Goal: Transaction & Acquisition: Purchase product/service

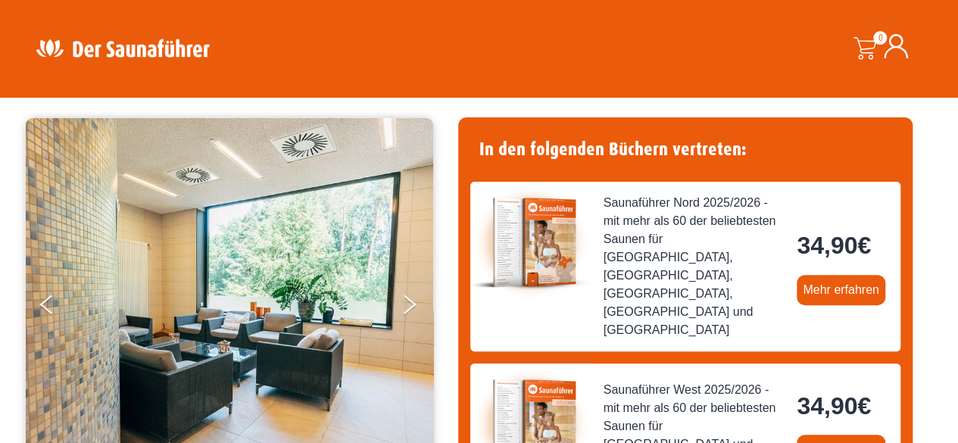
scroll to position [76, 0]
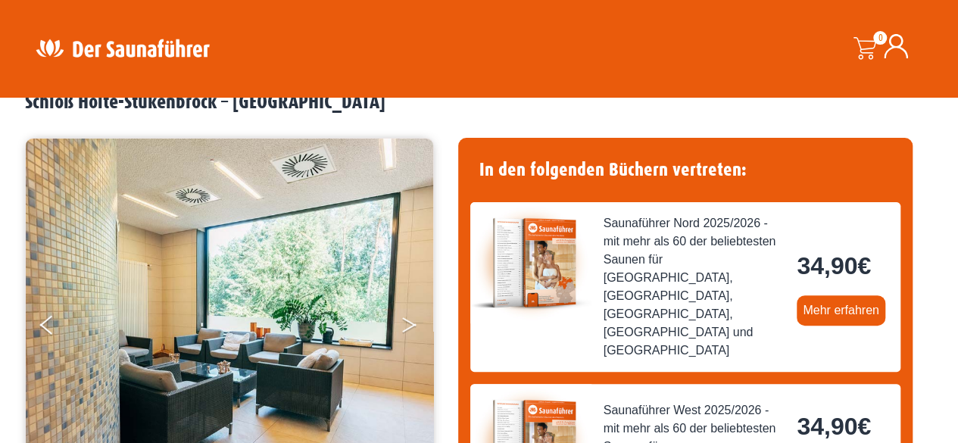
click at [409, 325] on button "Next" at bounding box center [420, 328] width 38 height 38
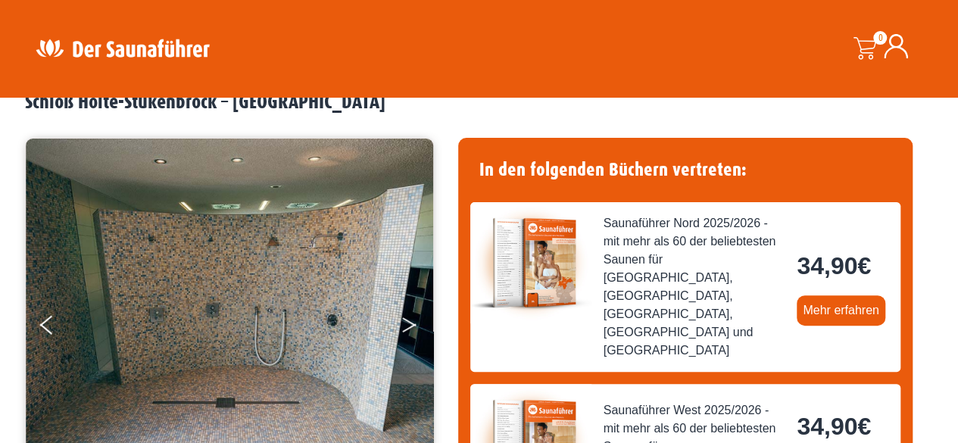
click at [409, 325] on button "Next" at bounding box center [420, 328] width 38 height 38
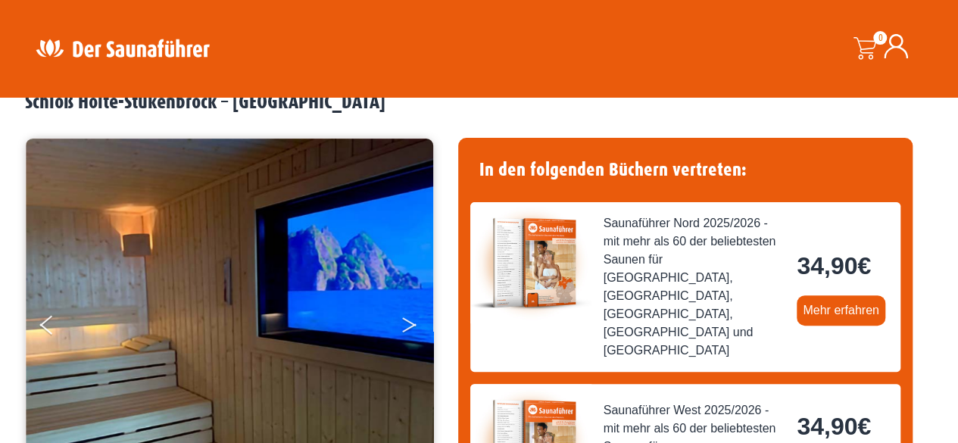
click at [409, 325] on button "Next" at bounding box center [420, 328] width 38 height 38
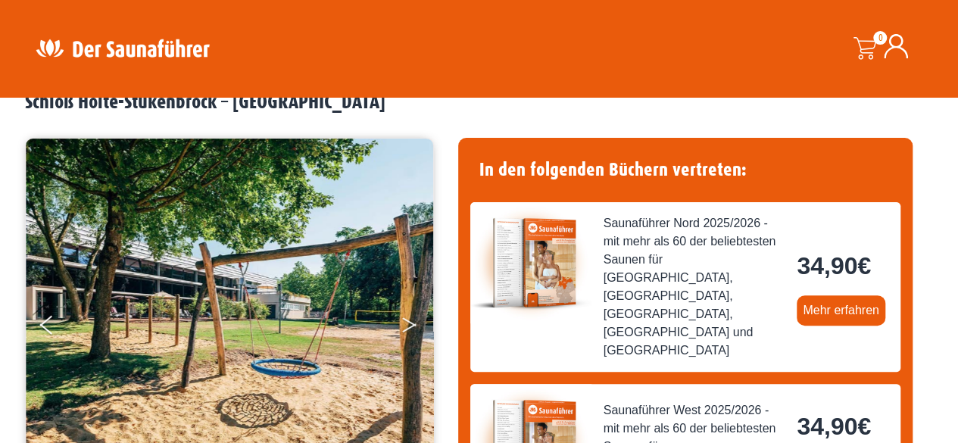
click at [409, 325] on button "Next" at bounding box center [420, 328] width 38 height 38
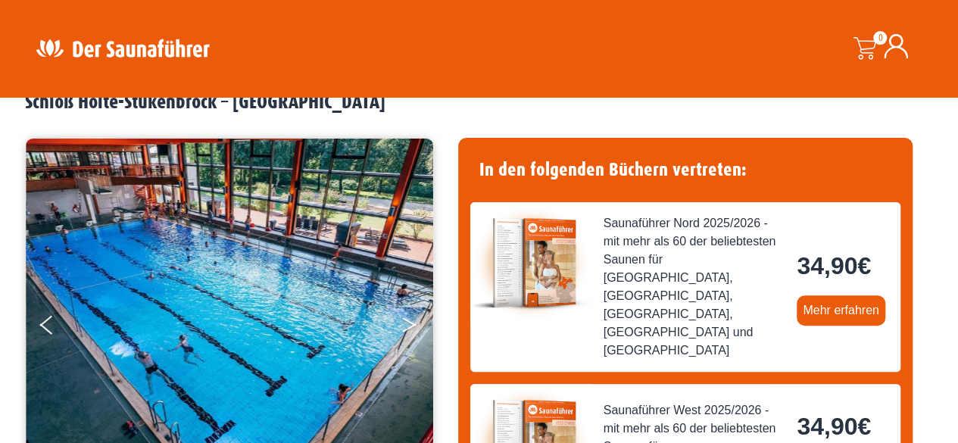
click at [409, 325] on button "Next" at bounding box center [420, 328] width 38 height 38
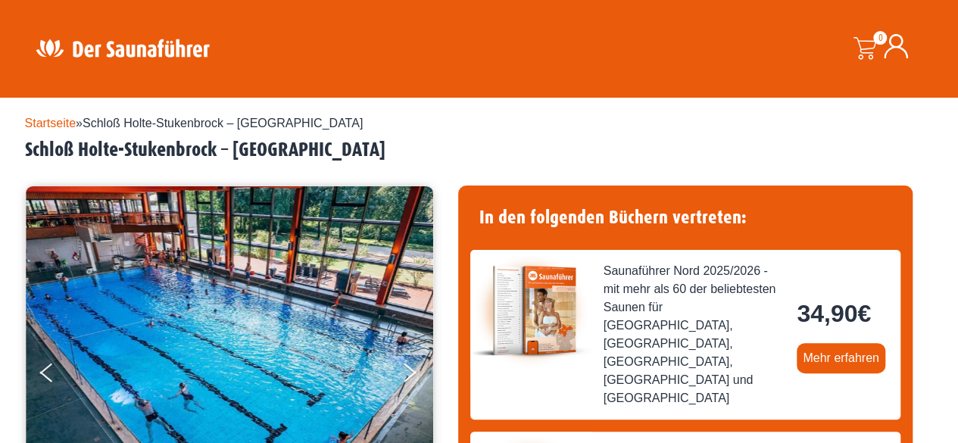
scroll to position [0, 0]
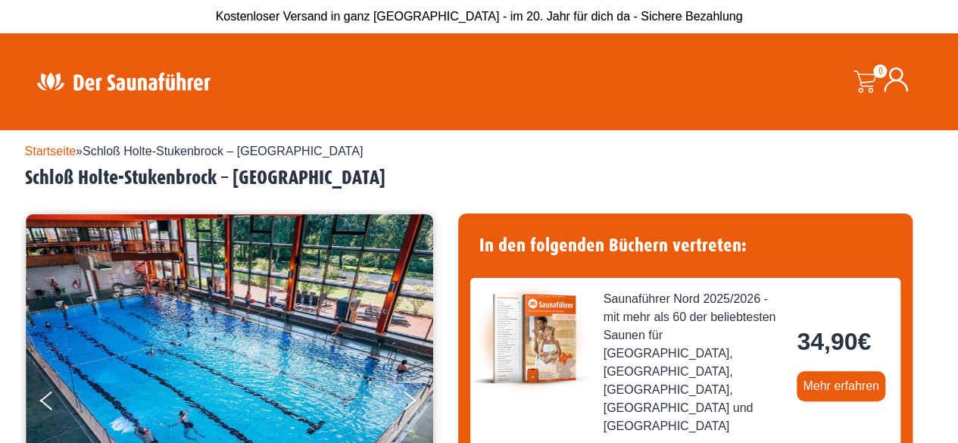
click at [36, 151] on link "Startseite" at bounding box center [50, 151] width 51 height 13
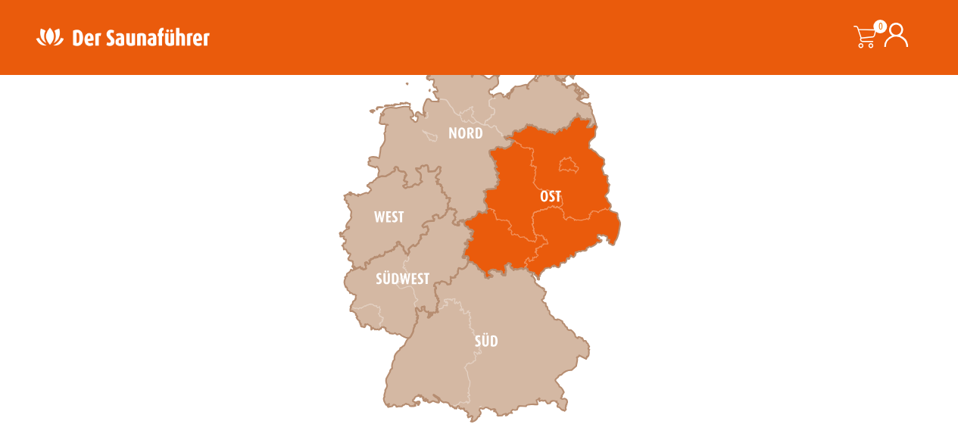
scroll to position [530, 0]
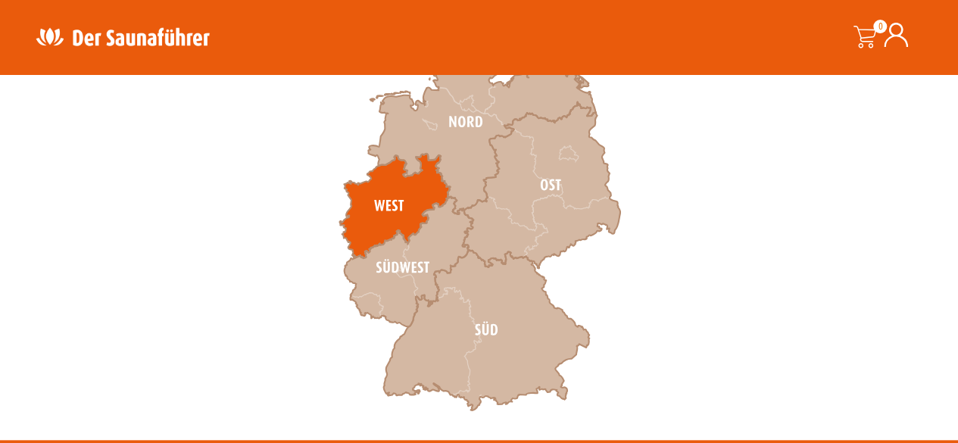
click at [385, 204] on icon at bounding box center [394, 206] width 111 height 104
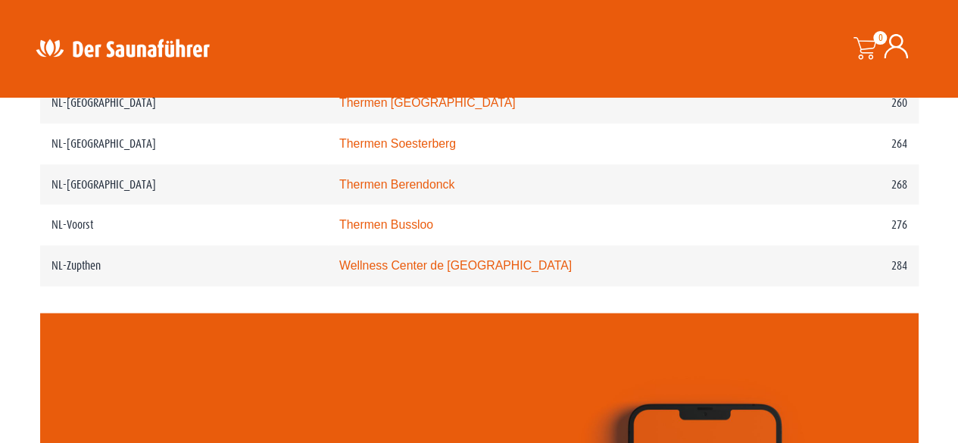
scroll to position [3407, 0]
